Goal: Information Seeking & Learning: Learn about a topic

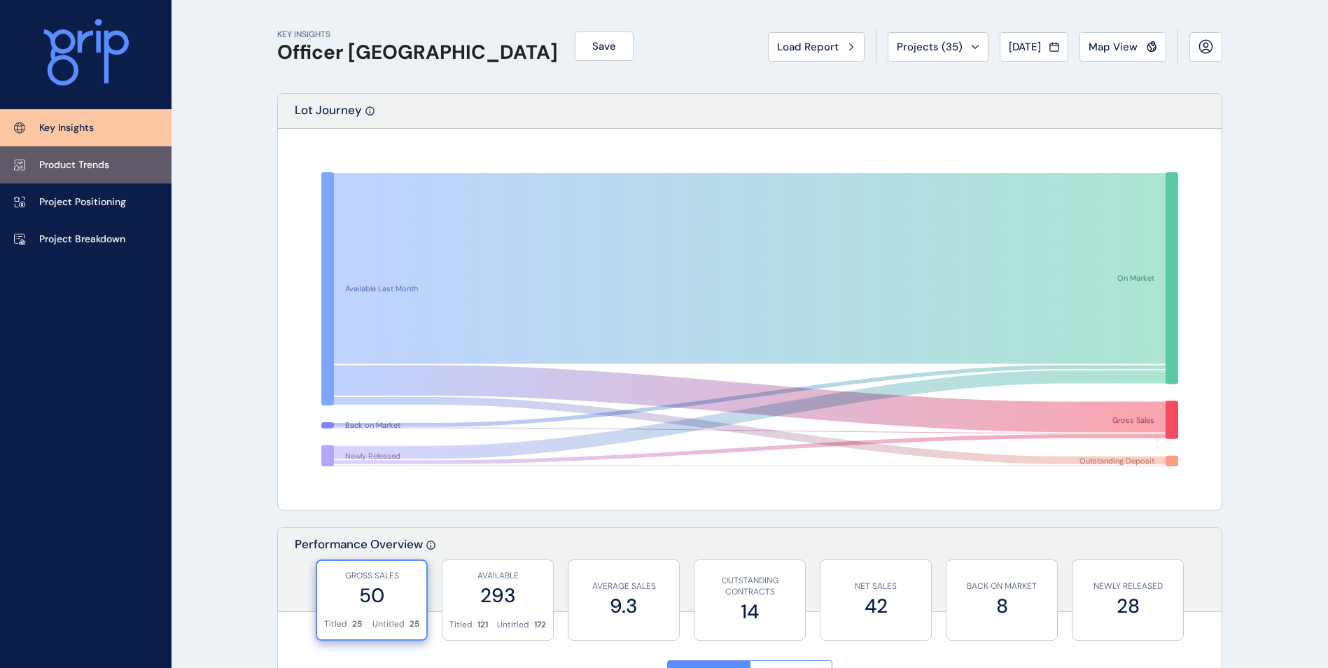
click at [95, 179] on link "Product Trends" at bounding box center [86, 164] width 172 height 37
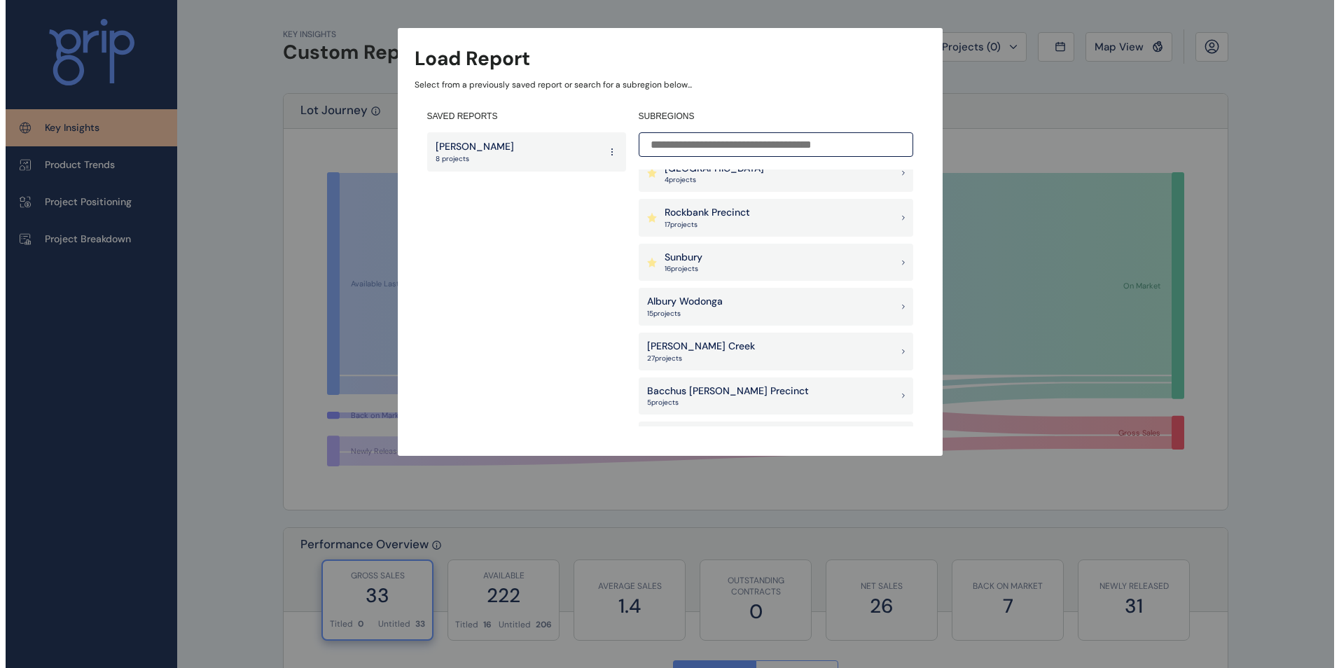
scroll to position [70, 0]
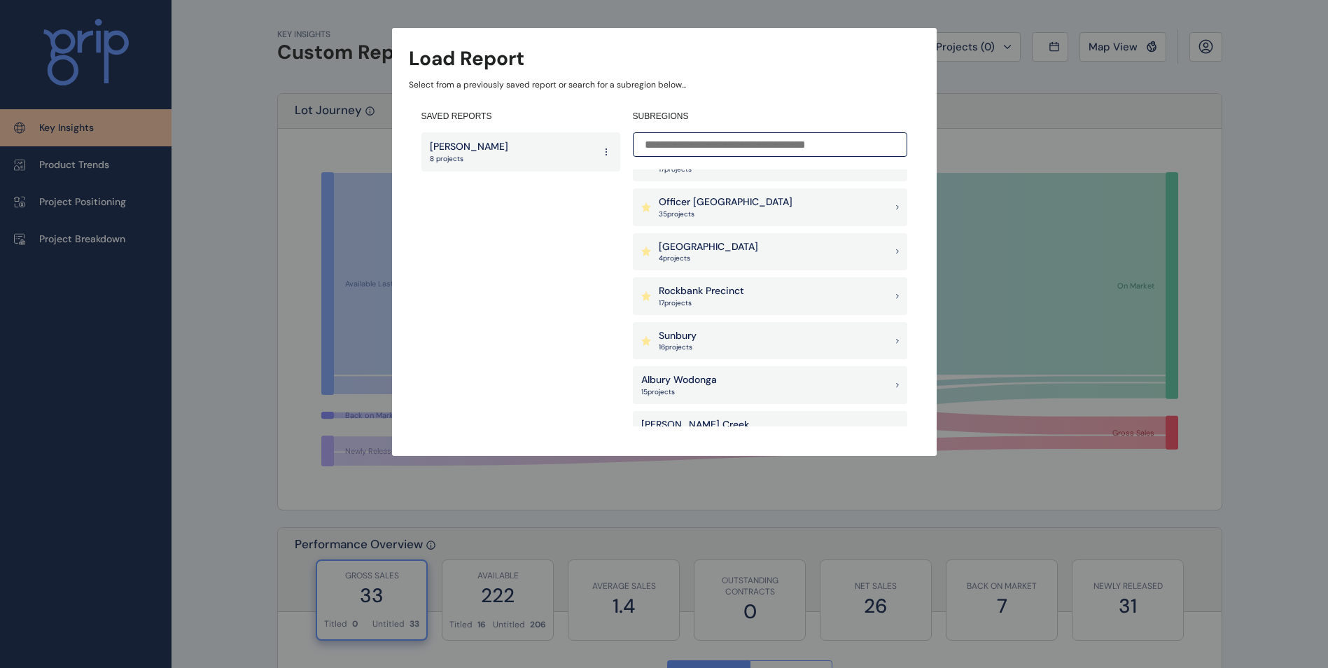
click at [711, 202] on p "Officer [GEOGRAPHIC_DATA]" at bounding box center [726, 202] width 134 height 14
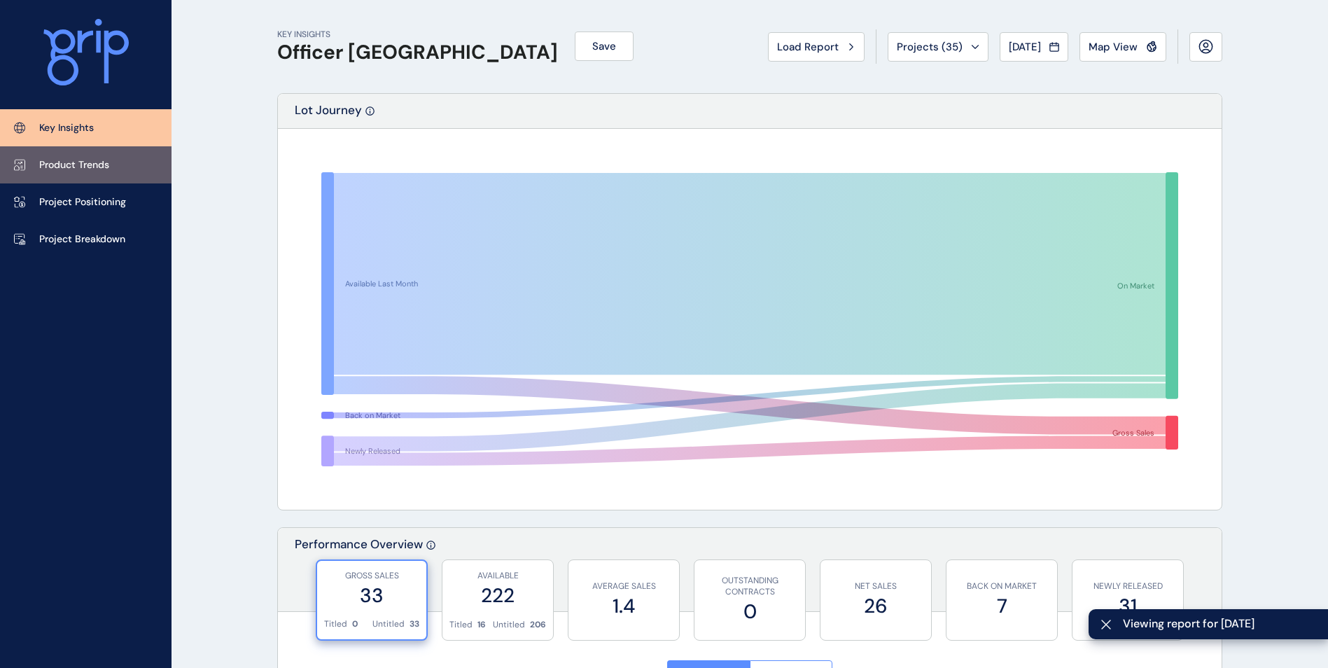
click at [124, 158] on link "Product Trends" at bounding box center [86, 164] width 172 height 37
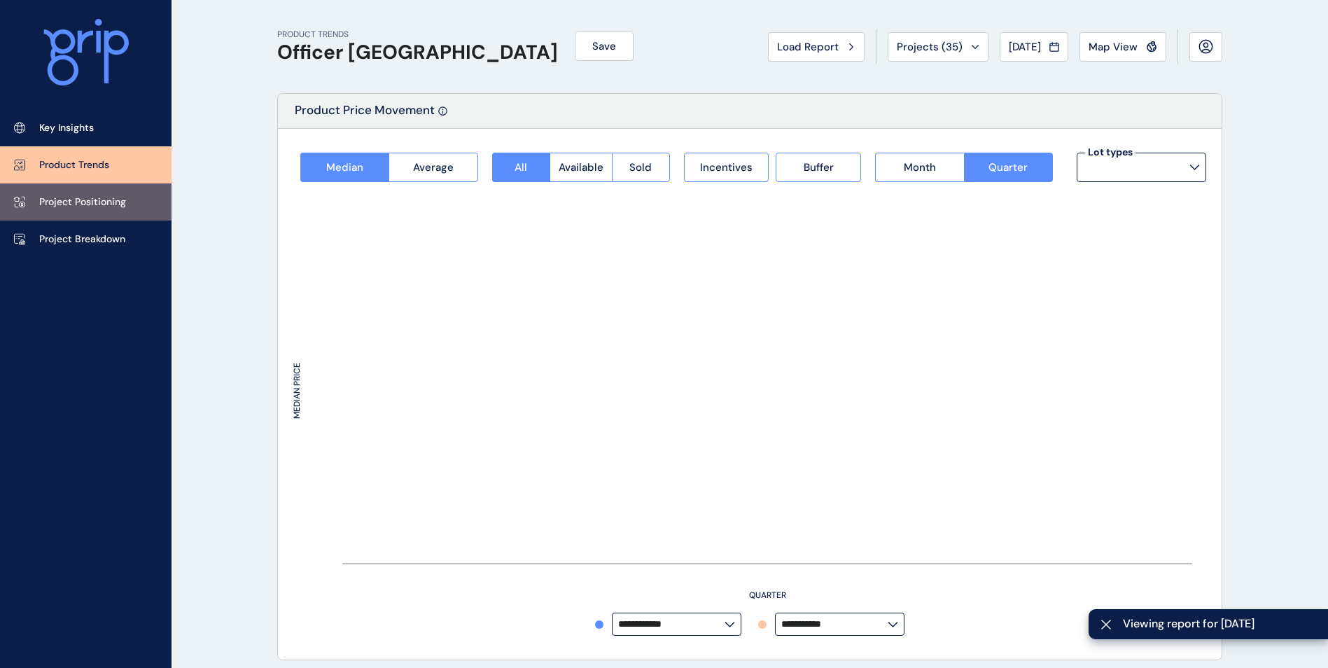
type input "**********"
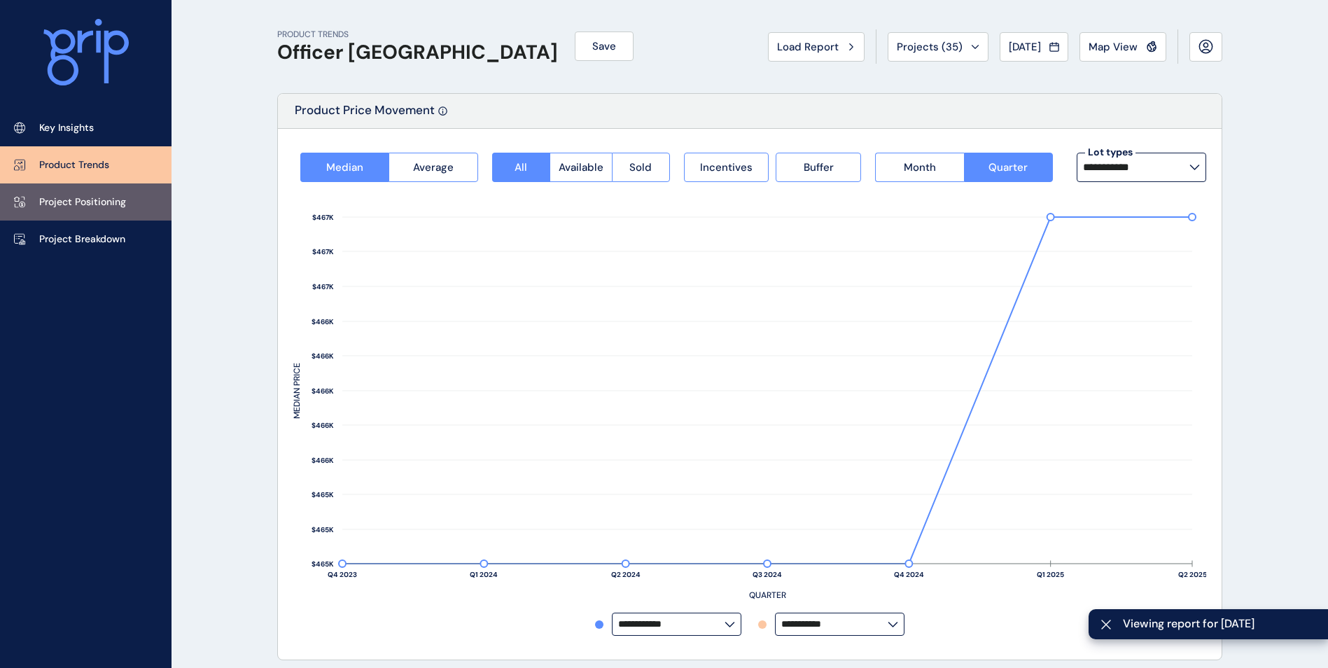
click at [100, 202] on p "Project Positioning" at bounding box center [82, 202] width 87 height 14
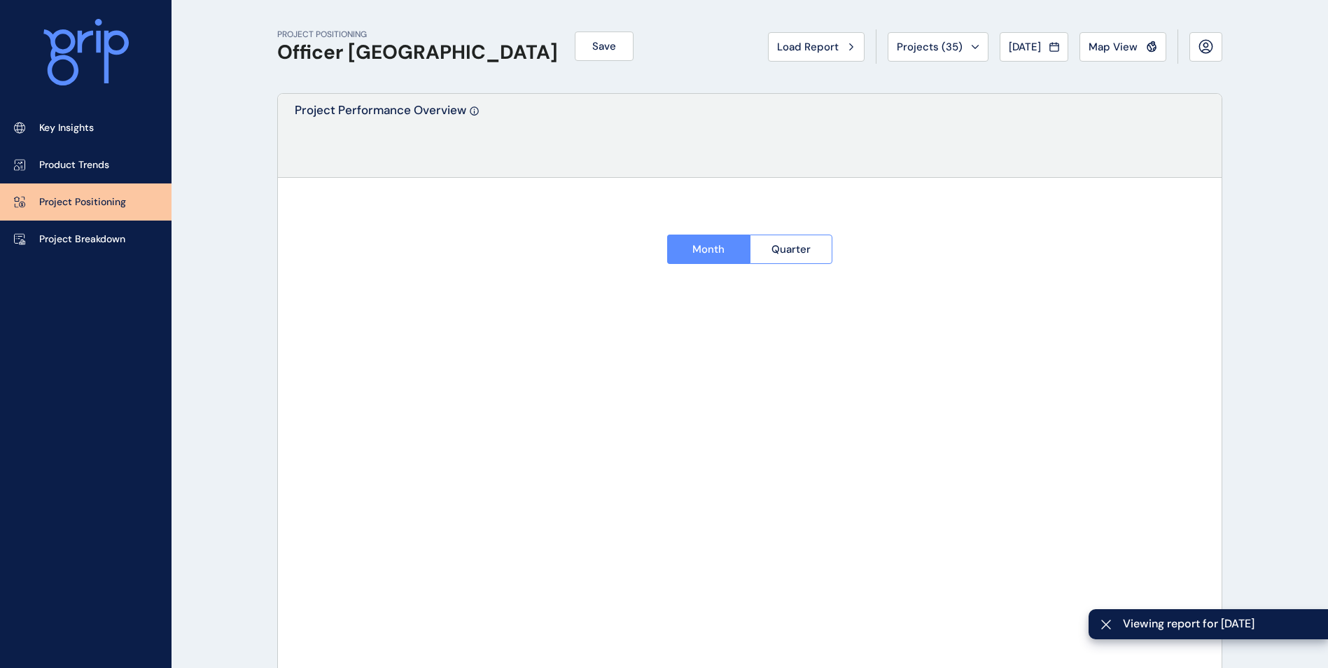
type input "**********"
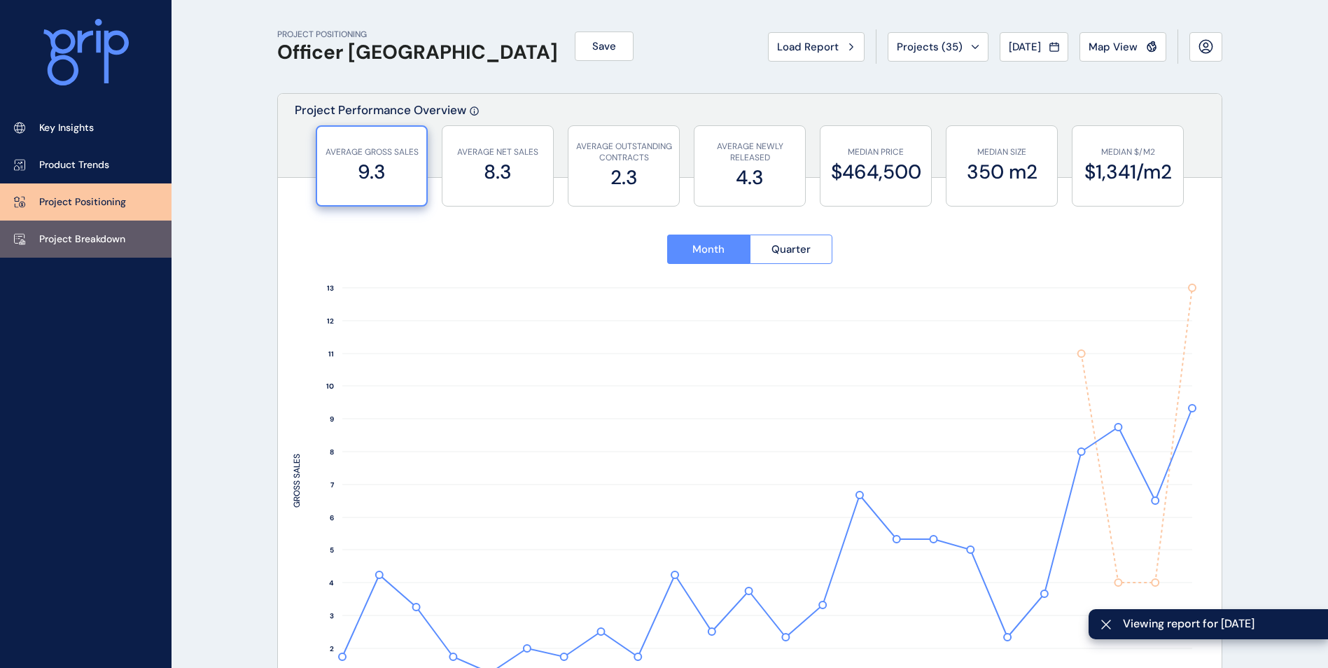
click at [83, 250] on link "Project Breakdown" at bounding box center [86, 239] width 172 height 37
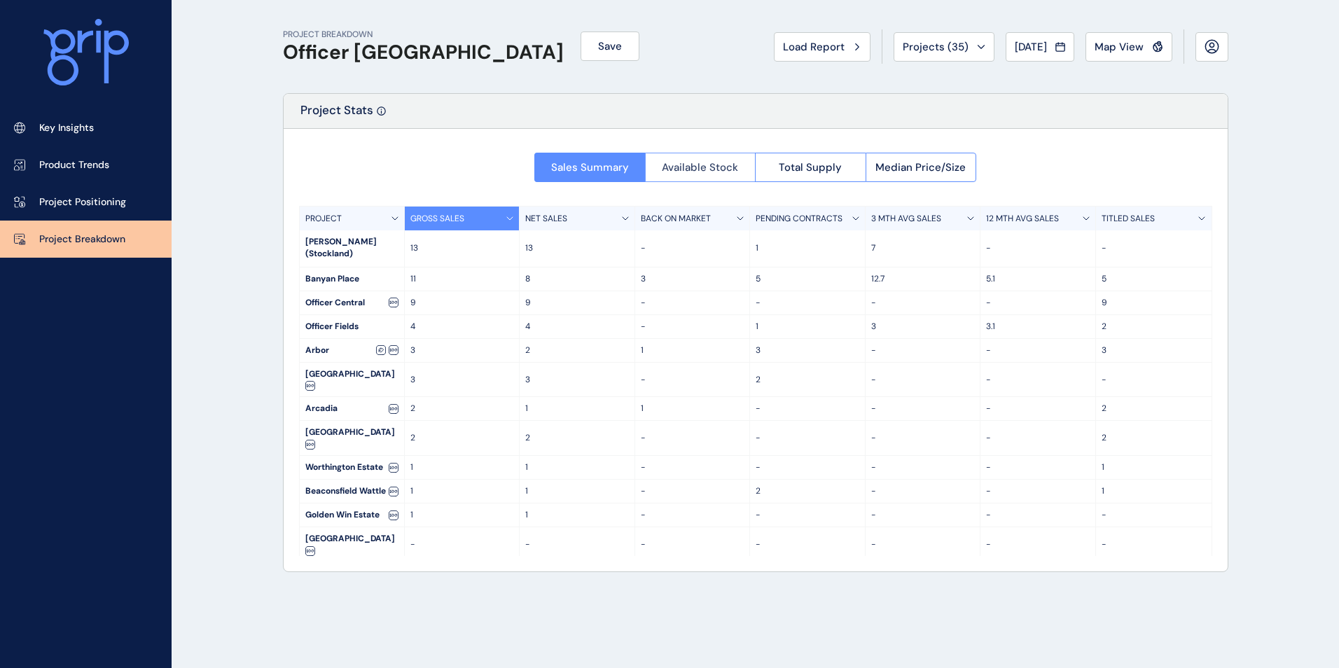
click at [697, 155] on button "Available Stock" at bounding box center [700, 167] width 111 height 29
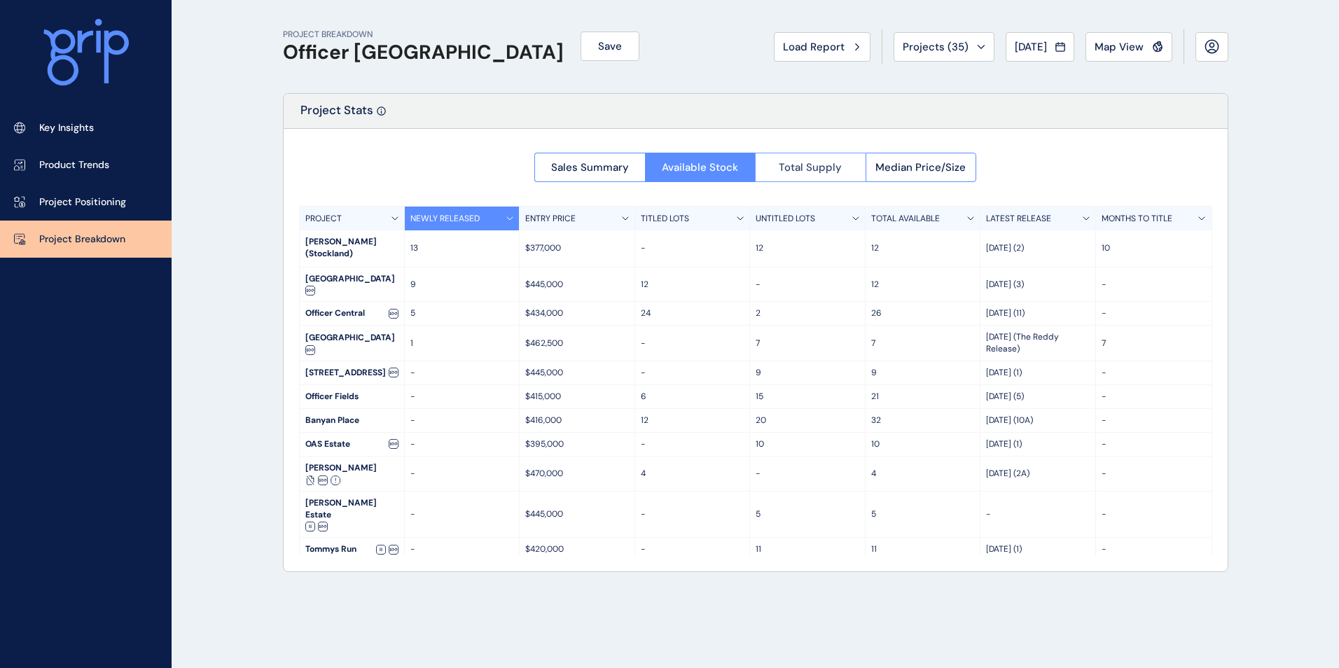
click at [836, 156] on button "Total Supply" at bounding box center [810, 167] width 111 height 29
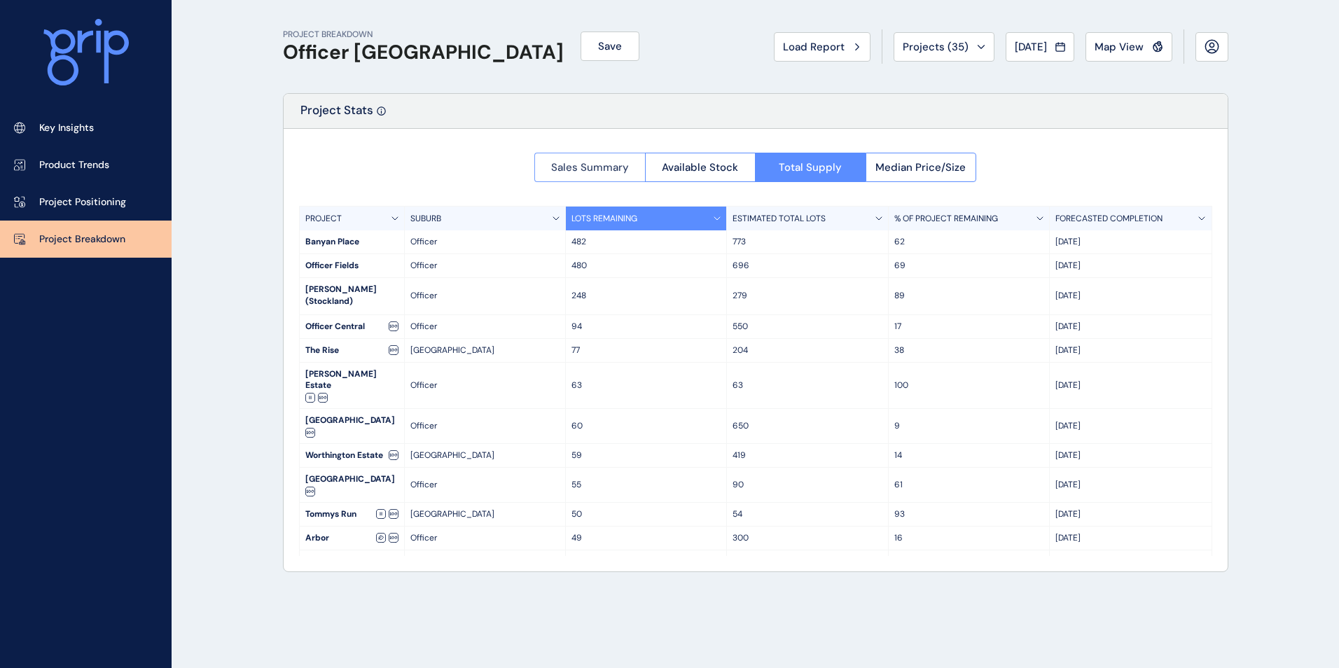
click at [592, 171] on span "Sales Summary" at bounding box center [590, 167] width 78 height 14
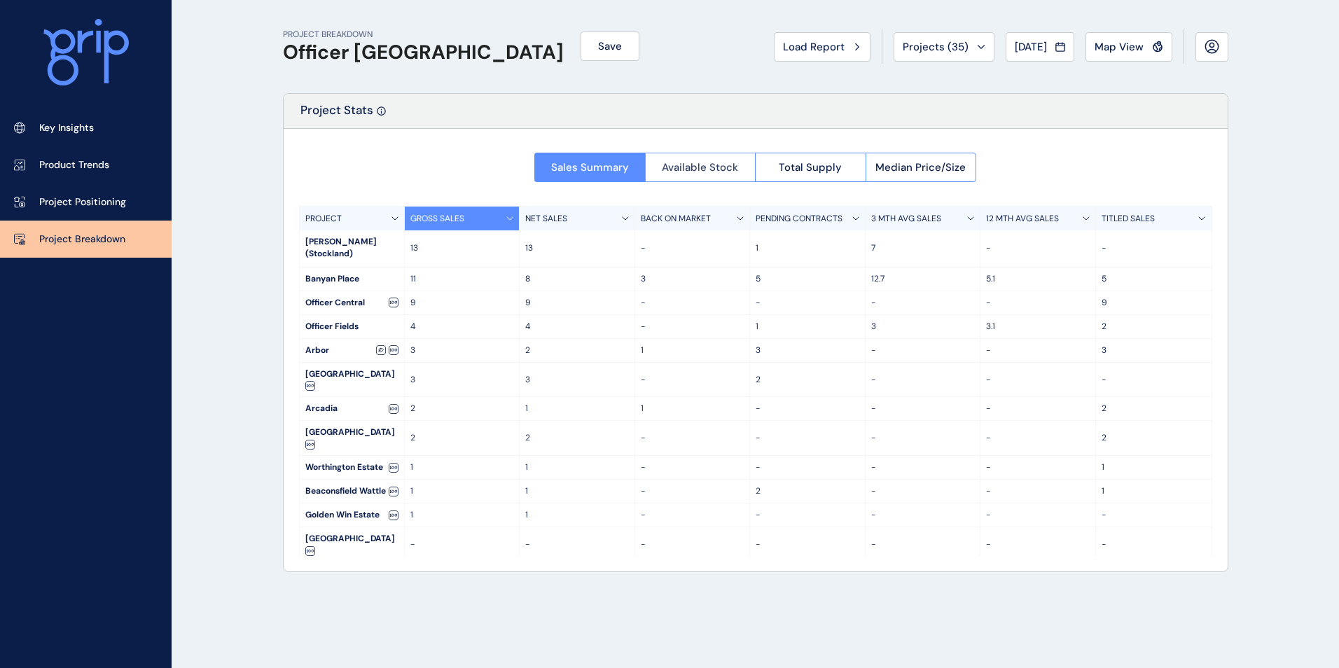
click at [681, 173] on span "Available Stock" at bounding box center [700, 167] width 76 height 14
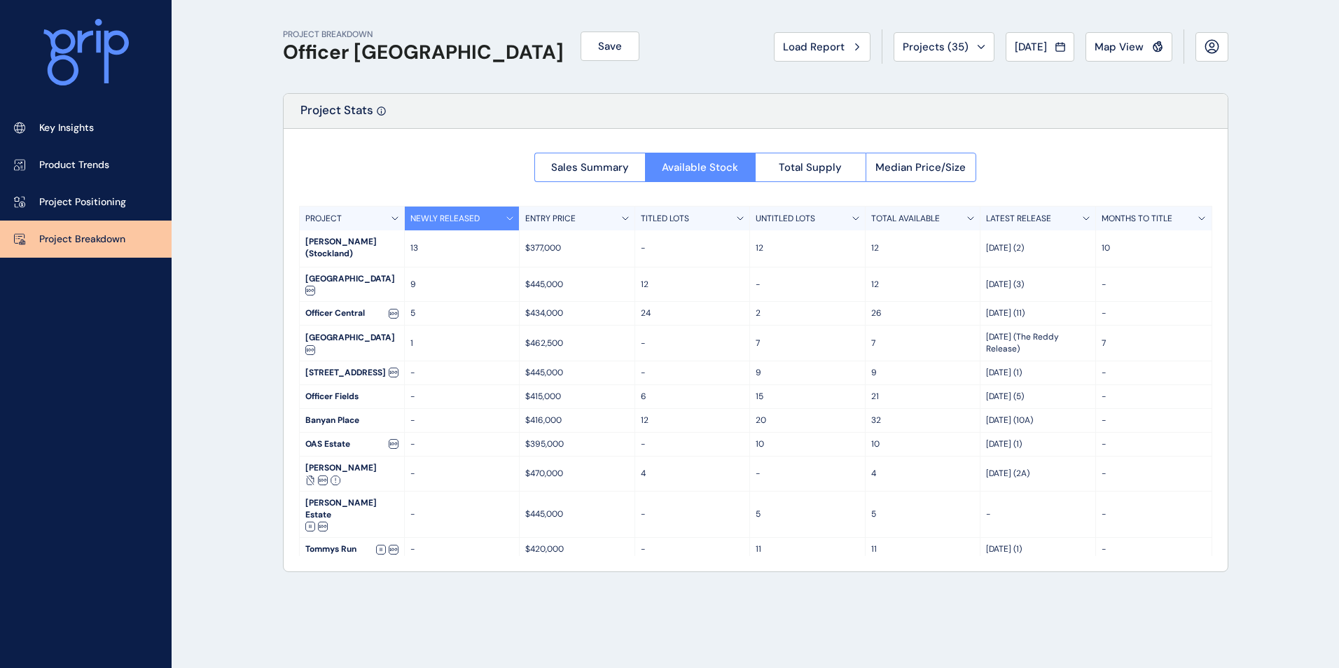
click at [1026, 217] on p "LATEST RELEASE" at bounding box center [1018, 219] width 65 height 12
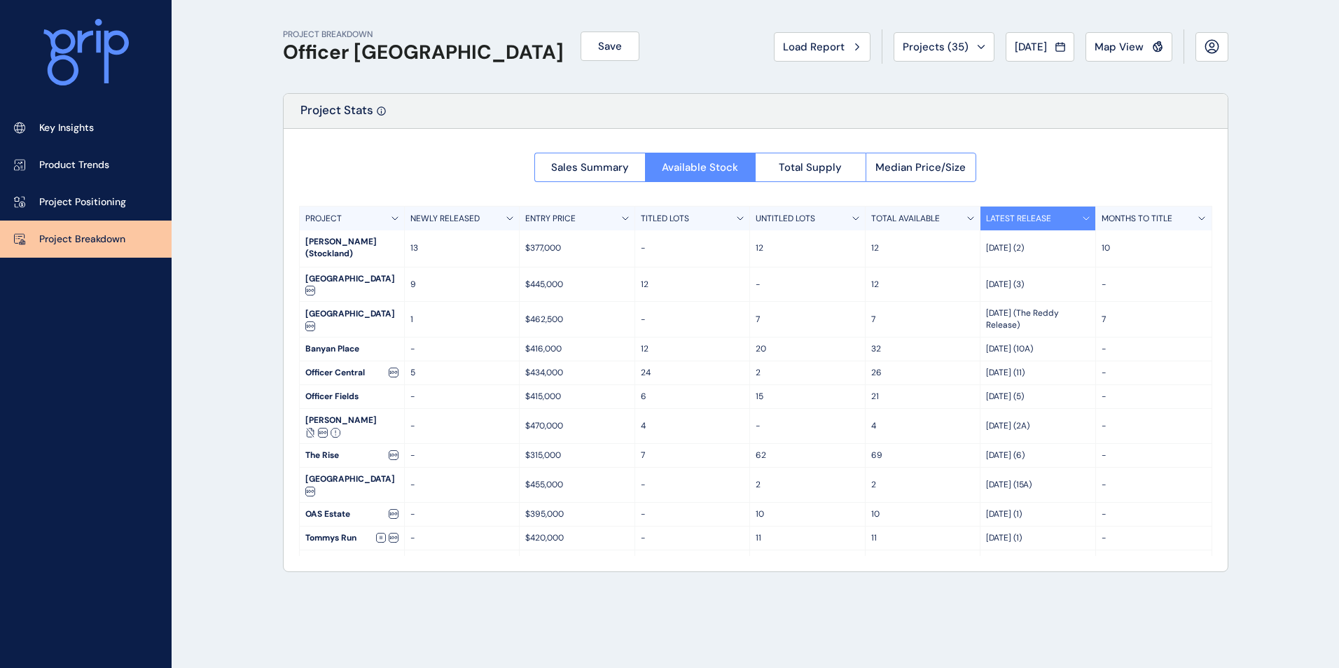
click at [1061, 214] on div "LATEST RELEASE" at bounding box center [1038, 219] width 116 height 24
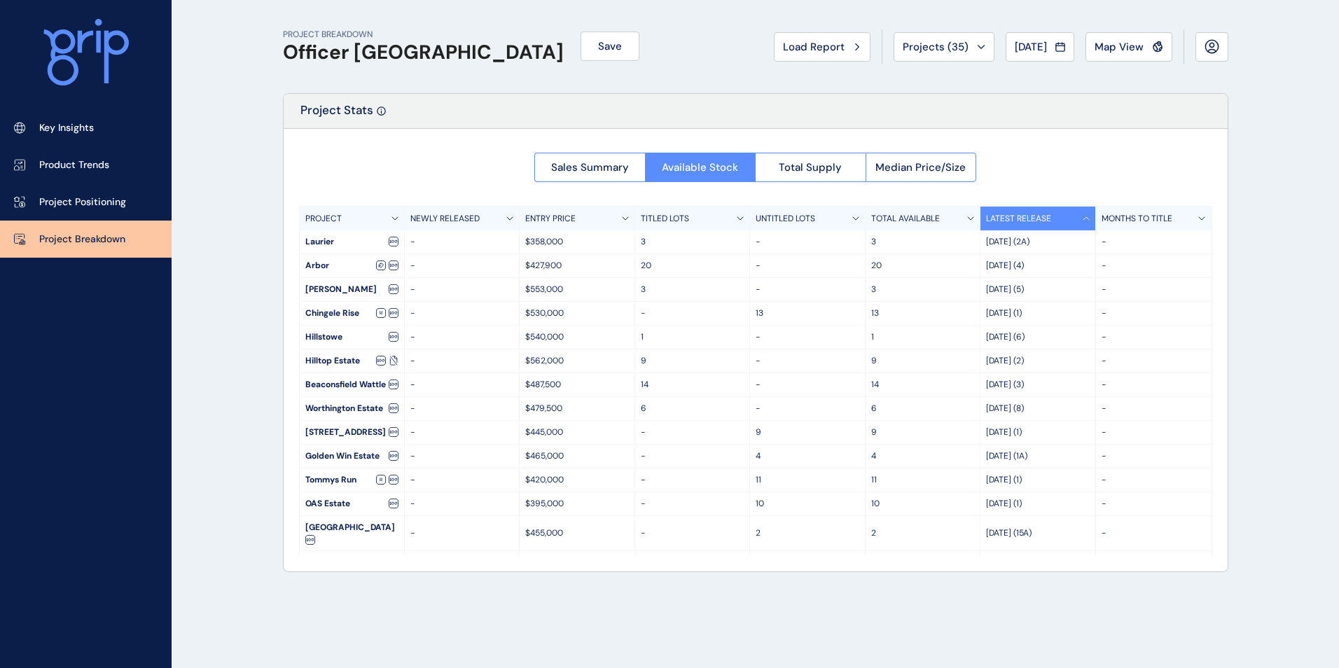
click at [1136, 221] on p "MONTHS TO TITLE" at bounding box center [1136, 219] width 71 height 12
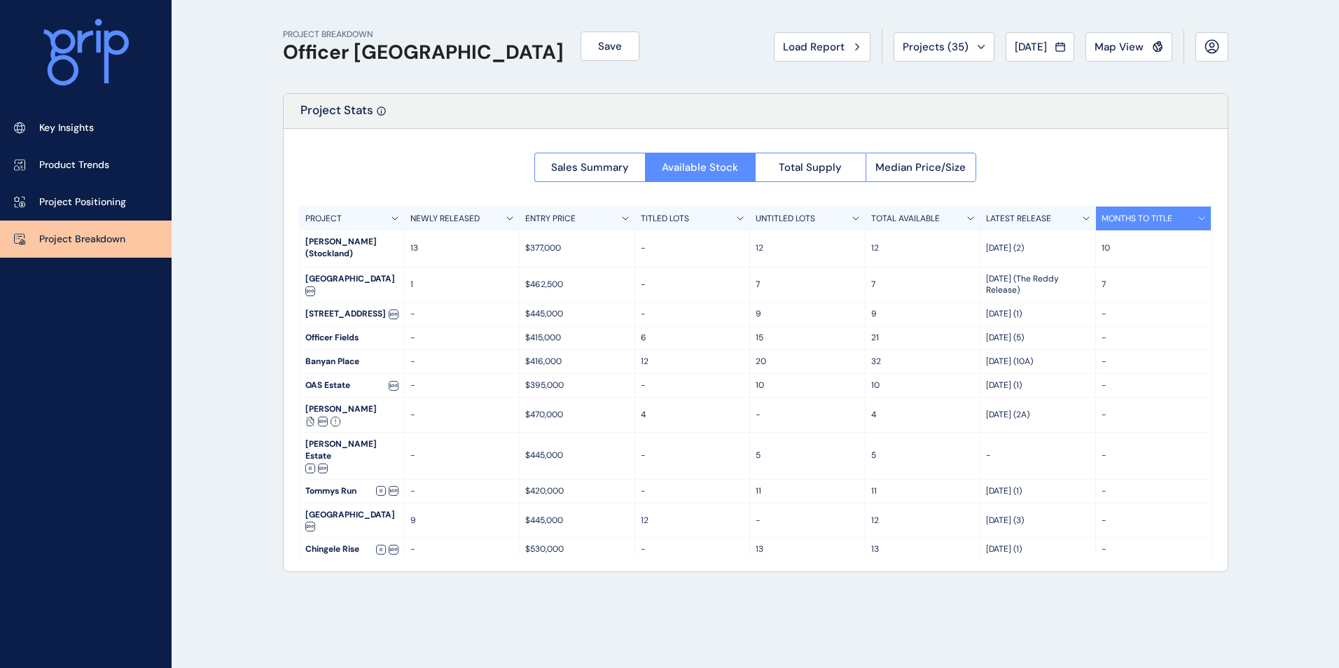
click at [1136, 221] on p "MONTHS TO TITLE" at bounding box center [1136, 219] width 71 height 12
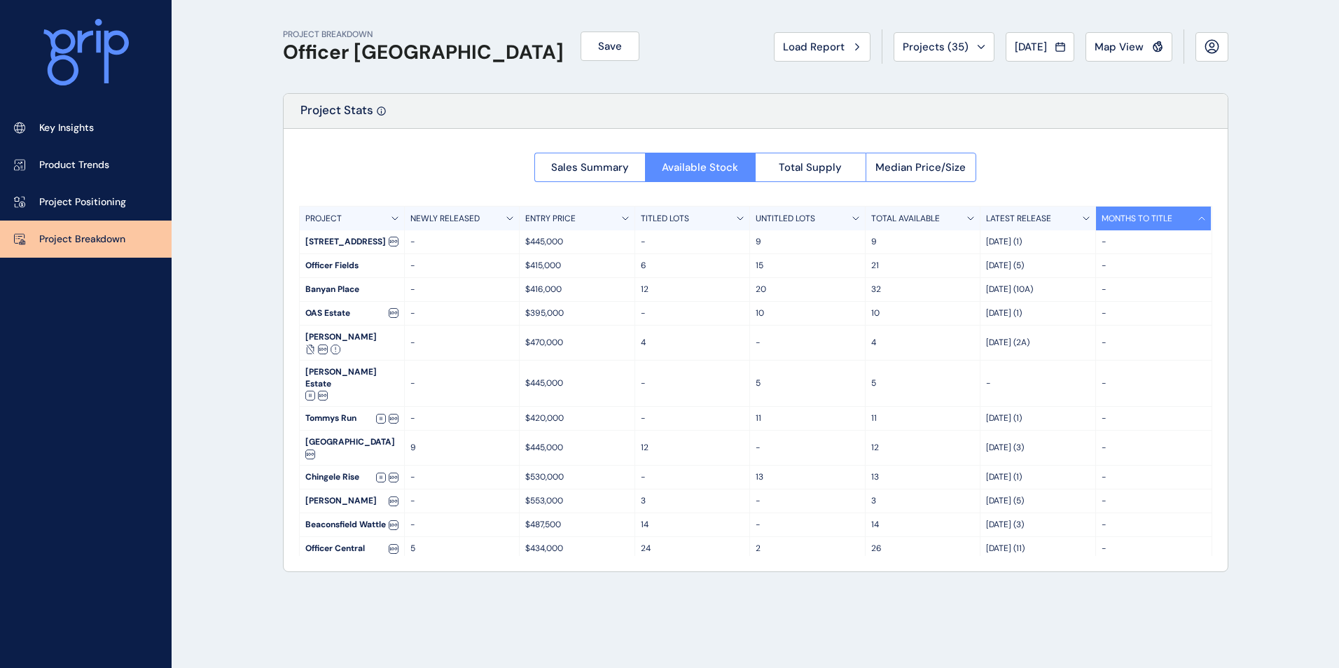
click at [471, 221] on p "NEWLY RELEASED" at bounding box center [444, 219] width 69 height 12
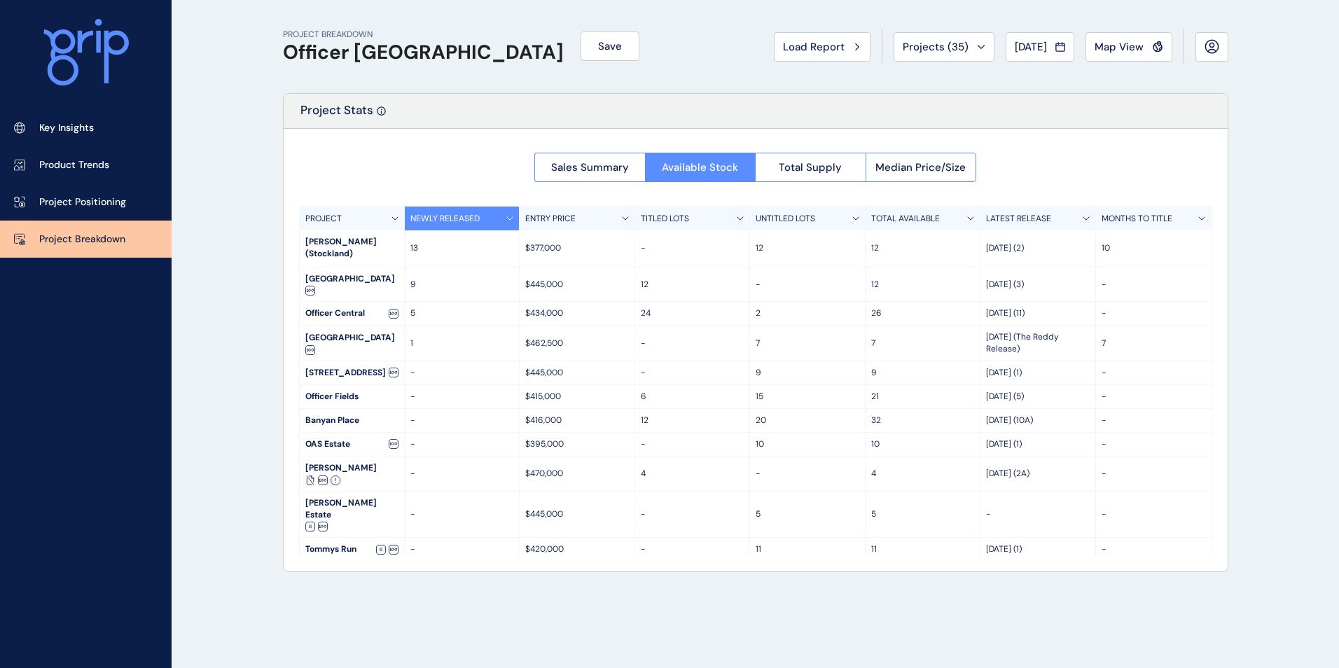
click at [475, 220] on p "NEWLY RELEASED" at bounding box center [444, 219] width 69 height 12
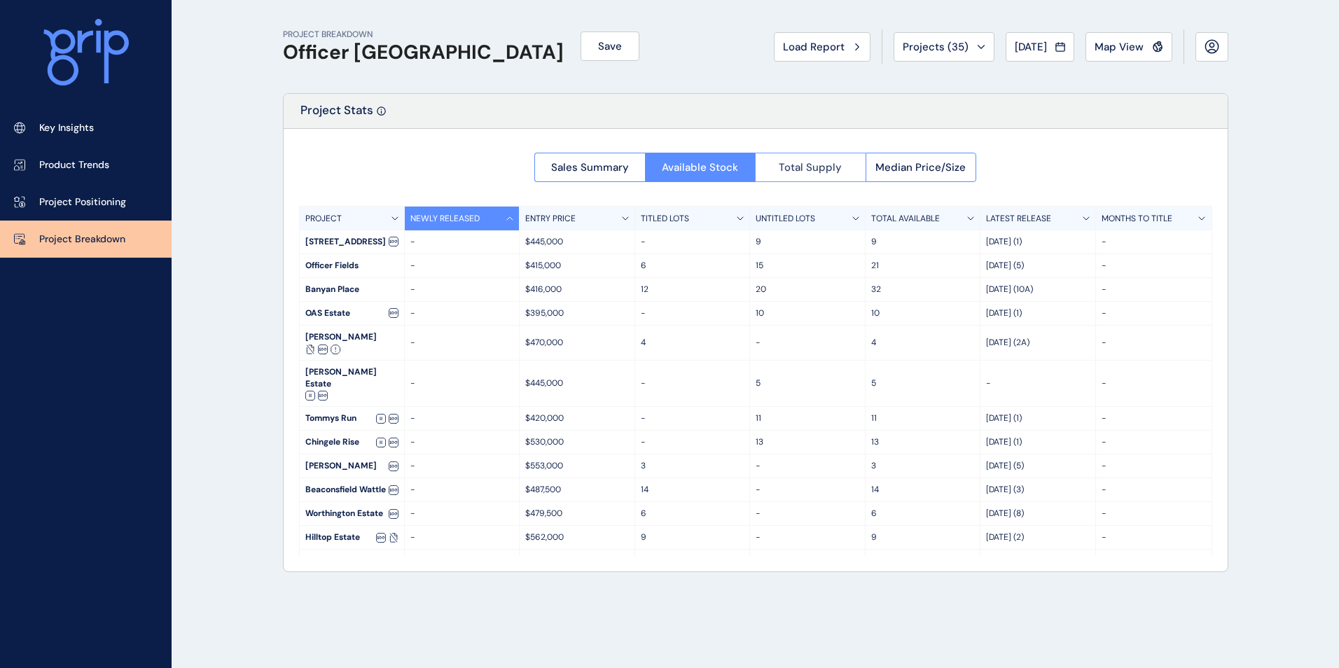
click at [806, 156] on button "Total Supply" at bounding box center [810, 167] width 111 height 29
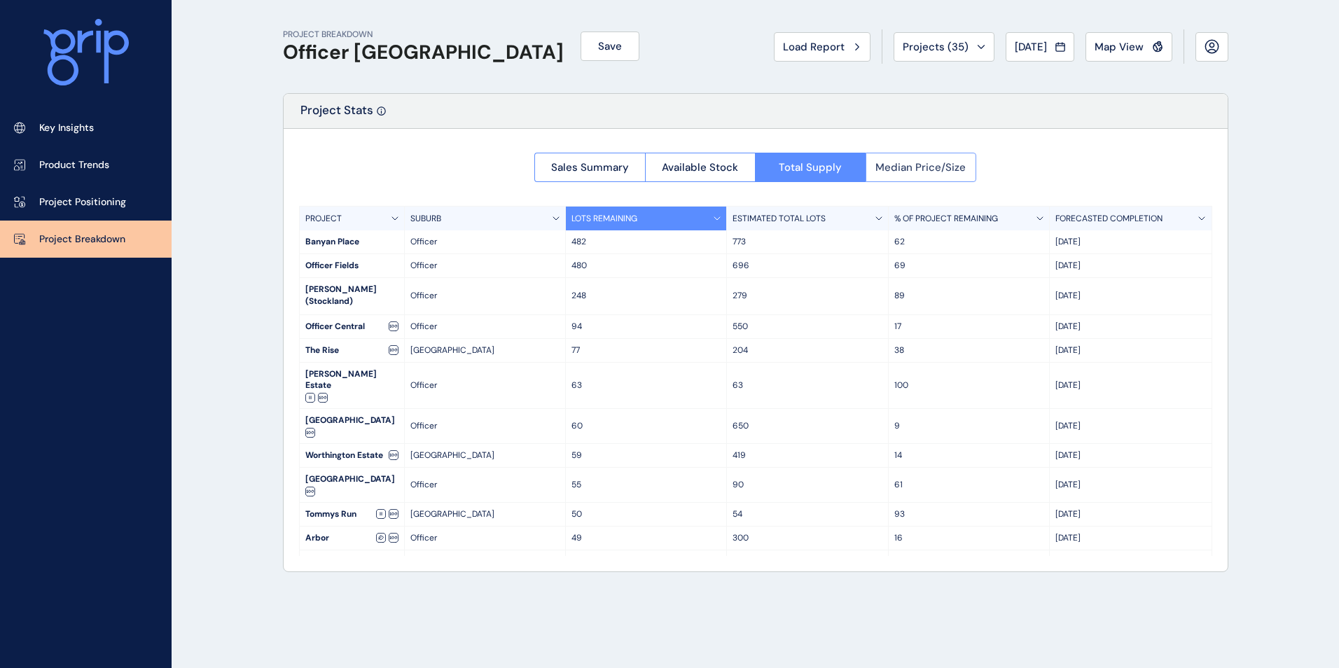
click at [922, 168] on span "Median Price/Size" at bounding box center [920, 167] width 90 height 14
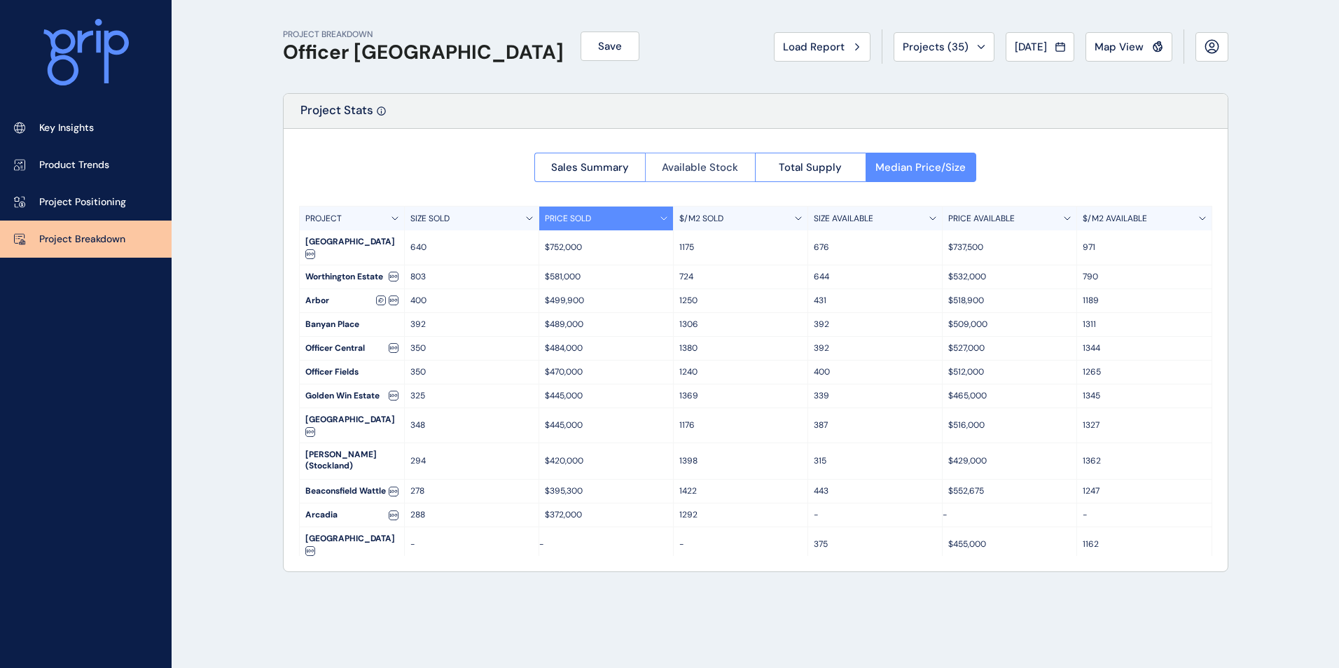
click at [735, 174] on span "Available Stock" at bounding box center [700, 167] width 76 height 14
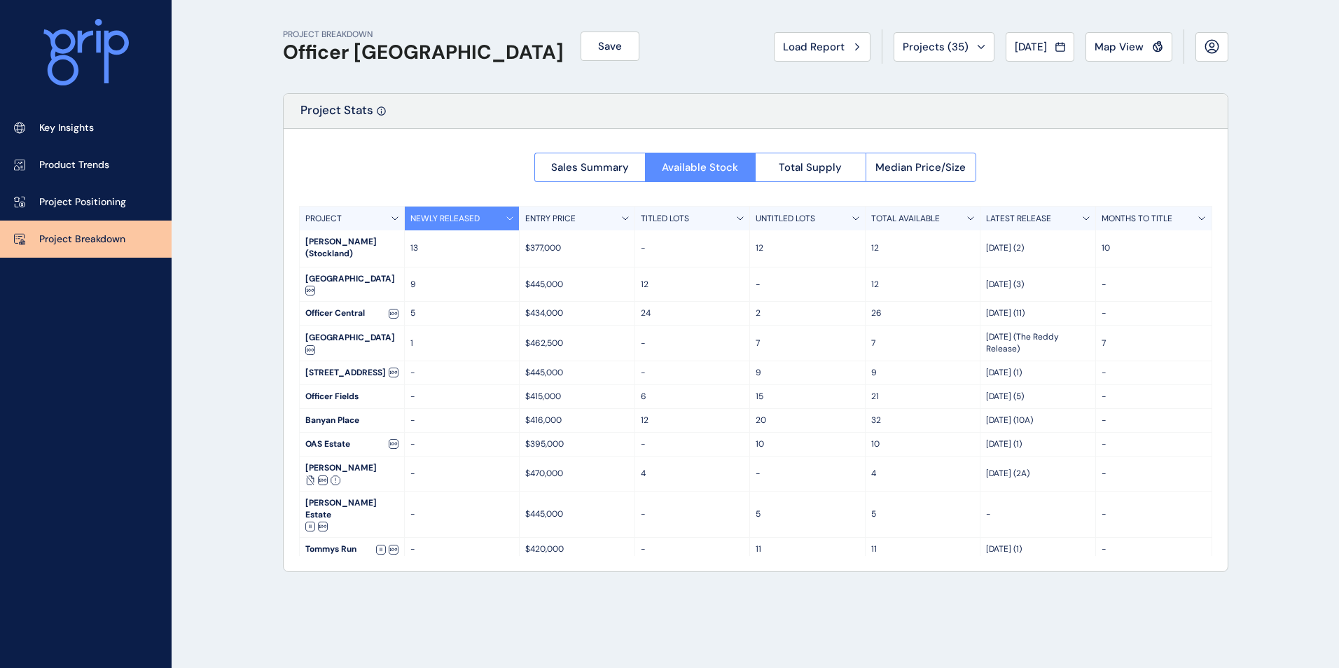
click at [823, 152] on div "Sales Summary Available Stock Total Supply Median Price/Size" at bounding box center [755, 163] width 442 height 38
click at [822, 162] on span "Total Supply" at bounding box center [809, 167] width 63 height 14
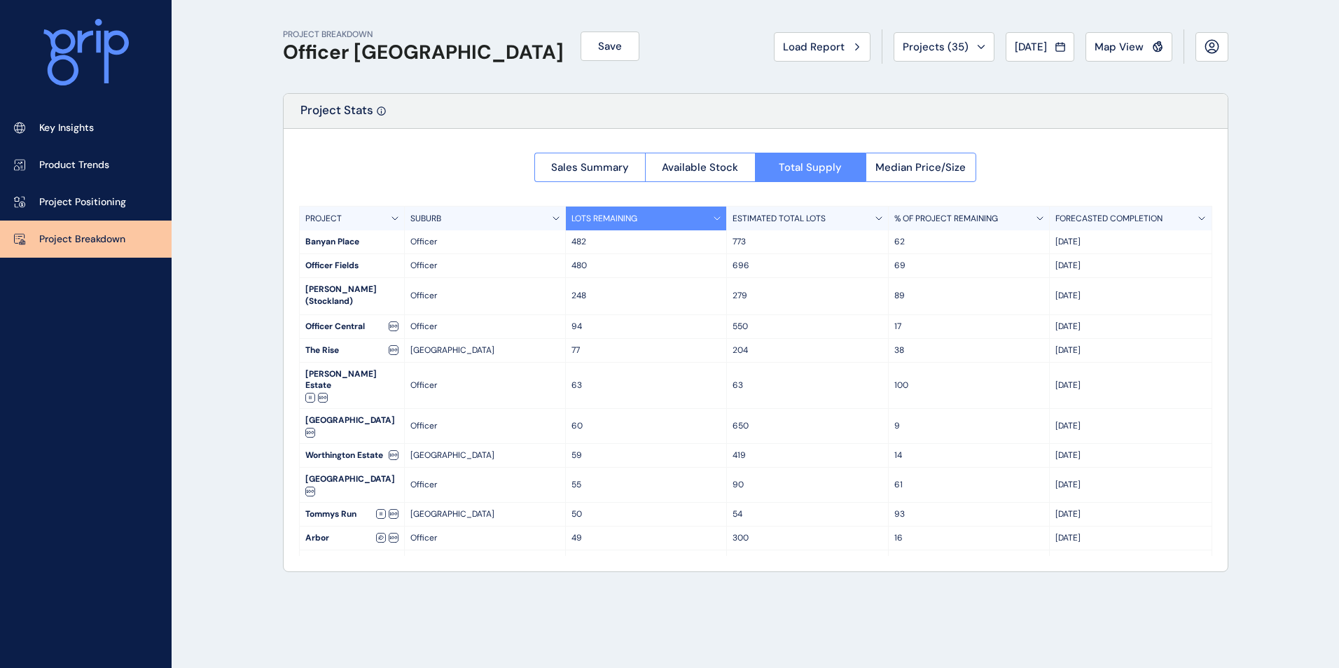
click at [1123, 242] on p "[DATE]" at bounding box center [1130, 242] width 150 height 12
